Goal: Task Accomplishment & Management: Use online tool/utility

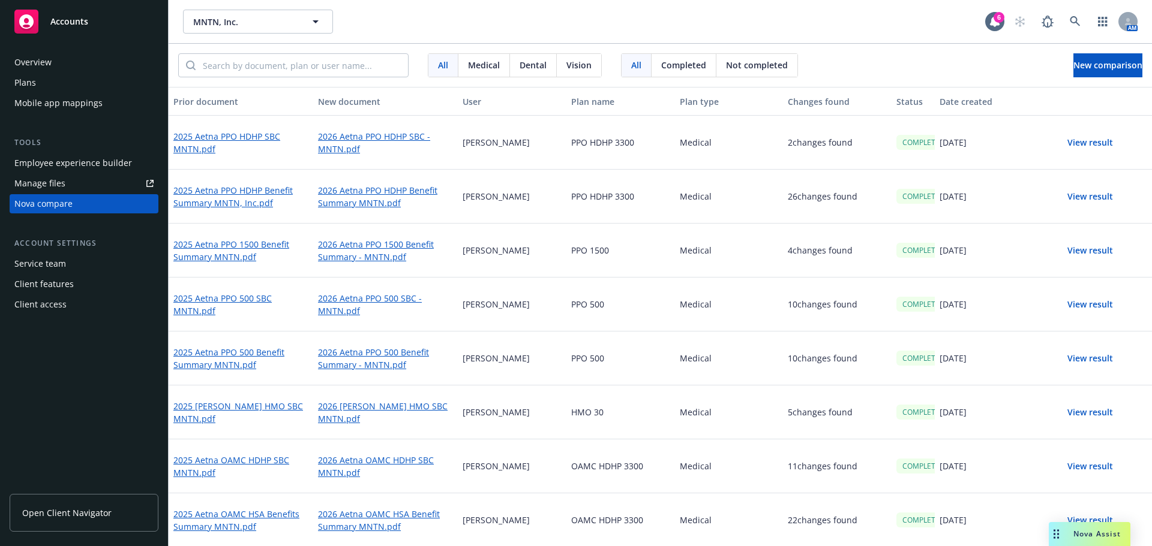
click at [524, 70] on span "Dental" at bounding box center [532, 65] width 27 height 13
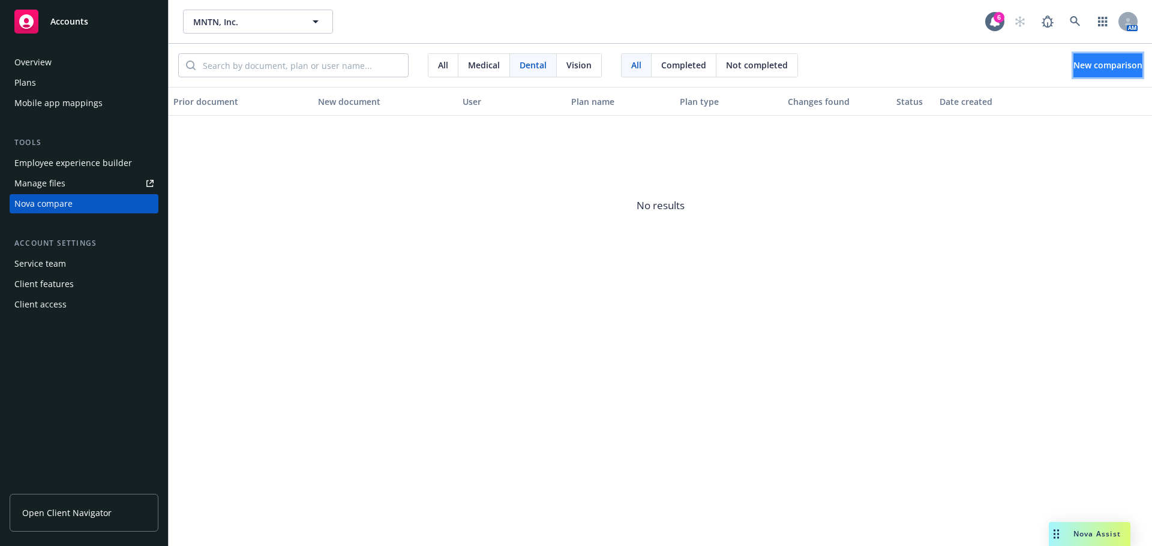
click at [1095, 62] on span "New comparison" at bounding box center [1107, 64] width 69 height 11
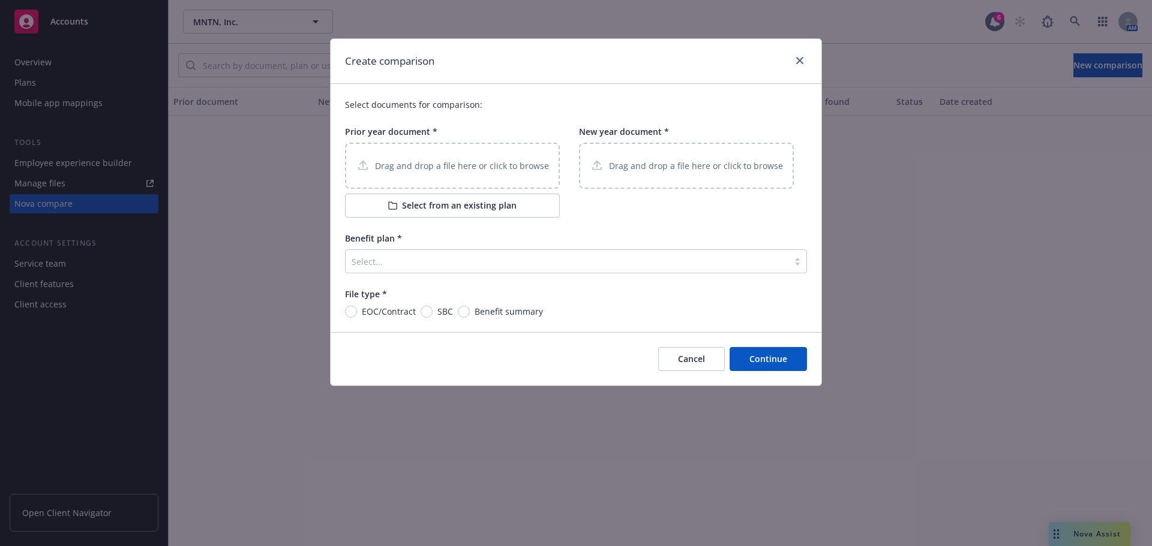
click at [446, 261] on div at bounding box center [566, 261] width 431 height 14
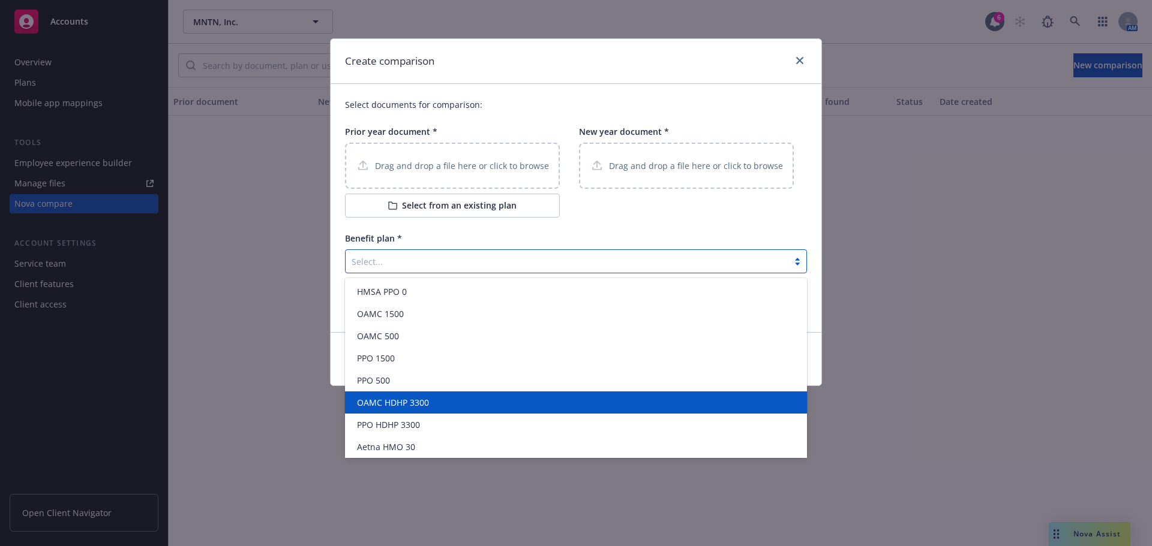
scroll to position [136, 0]
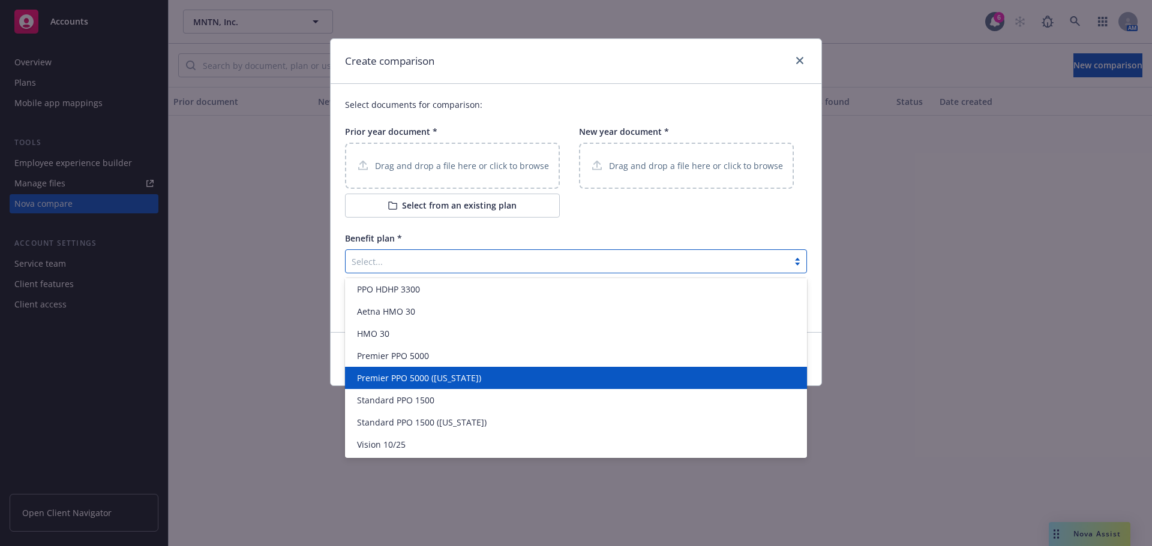
click at [985, 263] on div "Create comparison Select documents for comparison: Prior year document * Drag a…" at bounding box center [576, 273] width 1152 height 546
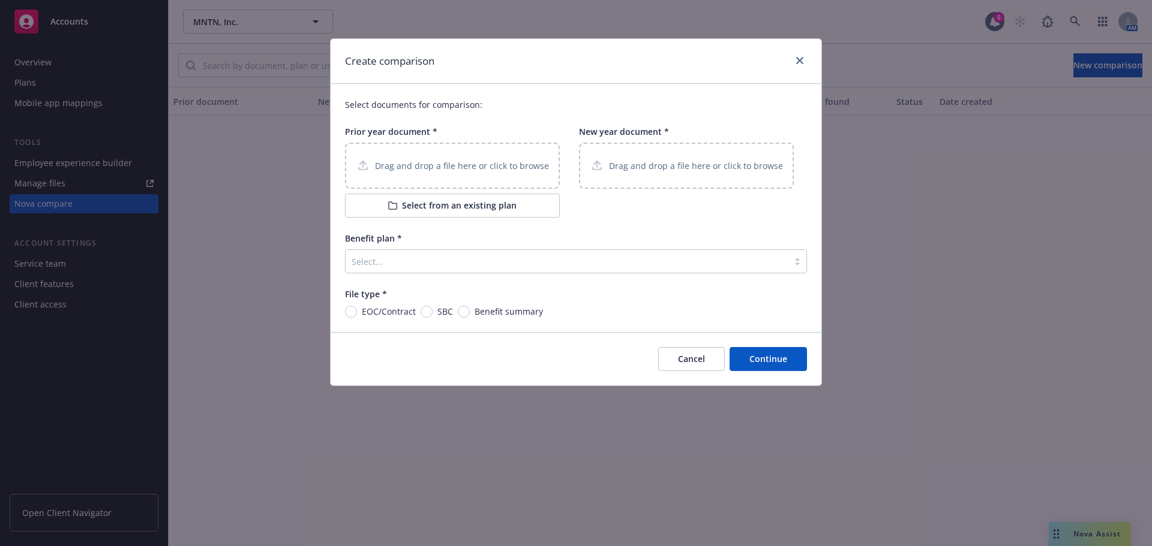
click at [689, 366] on button "Cancel" at bounding box center [691, 359] width 67 height 24
